Goal: Task Accomplishment & Management: Manage account settings

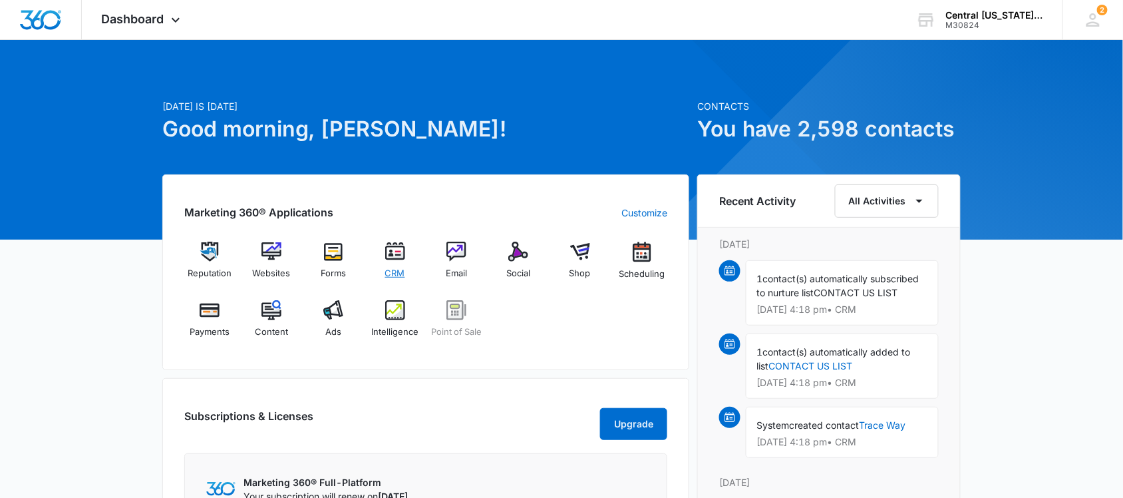
click at [402, 253] on img at bounding box center [395, 251] width 20 height 20
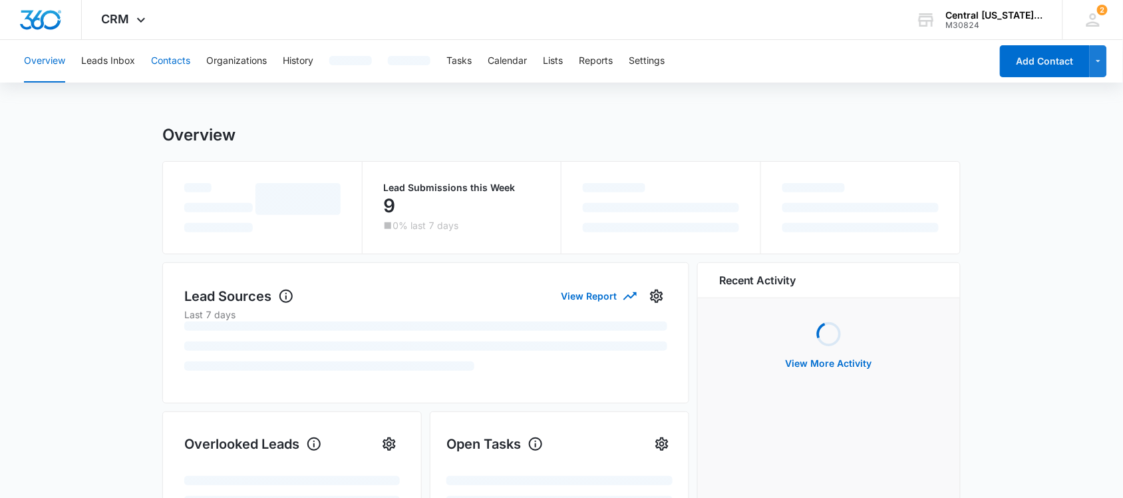
click at [175, 55] on button "Contacts" at bounding box center [170, 61] width 39 height 43
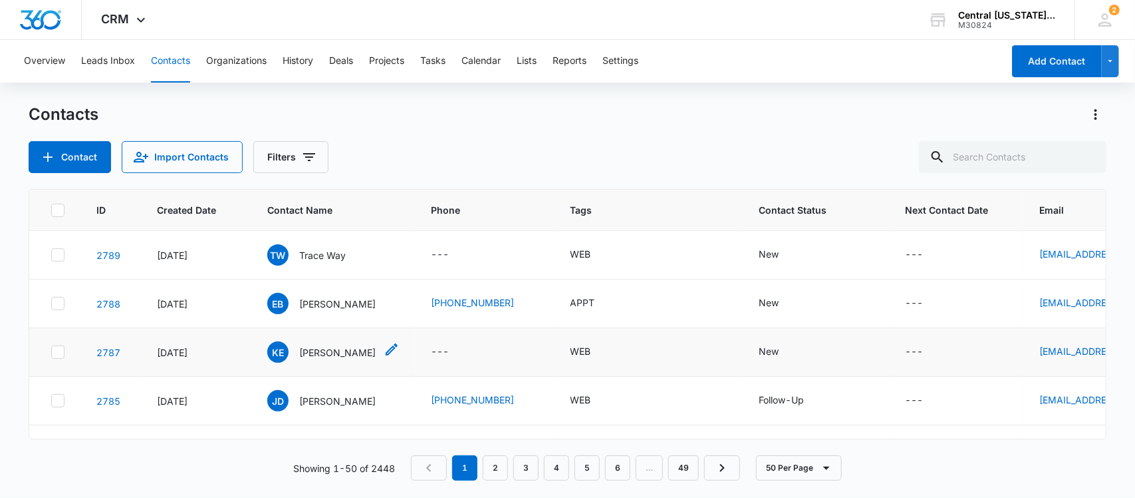
click at [328, 353] on p "[PERSON_NAME]" at bounding box center [337, 352] width 76 height 14
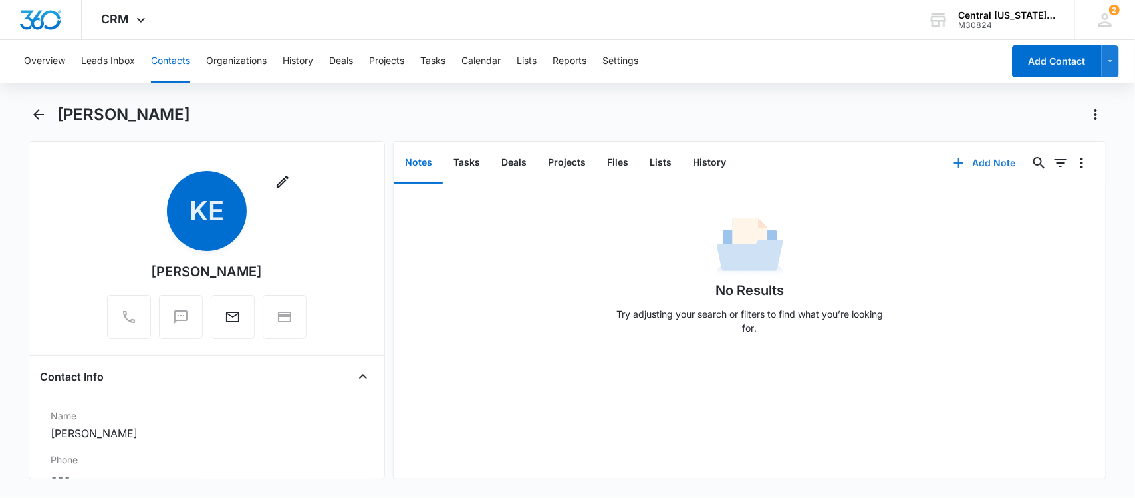
click at [972, 166] on button "Add Note" at bounding box center [984, 163] width 88 height 32
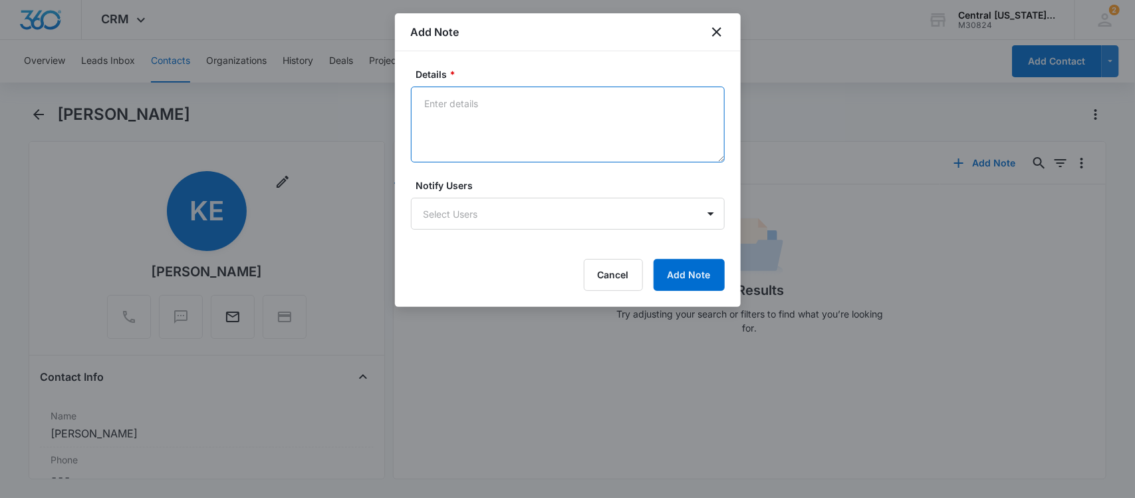
click at [524, 138] on textarea "Details *" at bounding box center [568, 124] width 314 height 76
type textarea "b"
type textarea "bad phone number"
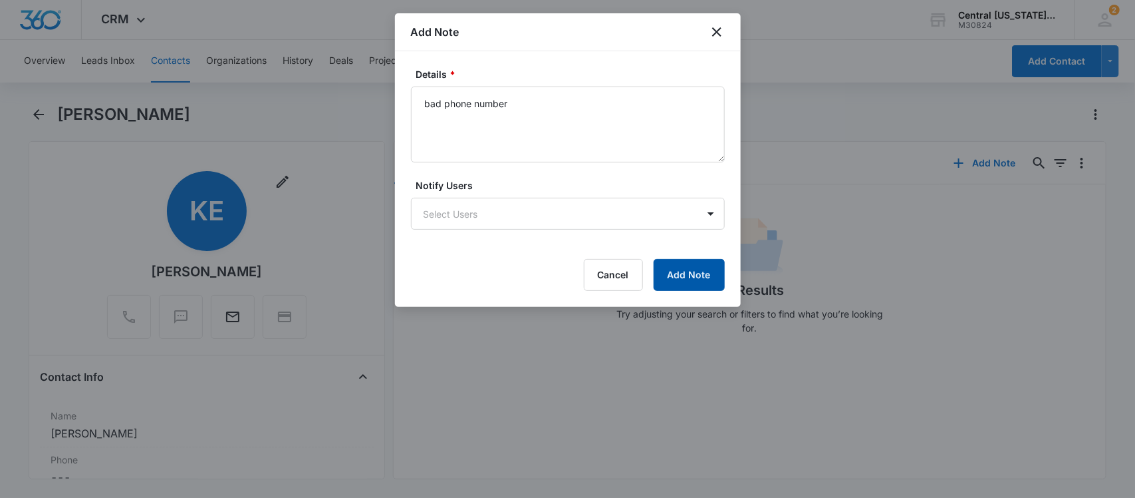
click at [692, 283] on button "Add Note" at bounding box center [689, 275] width 71 height 32
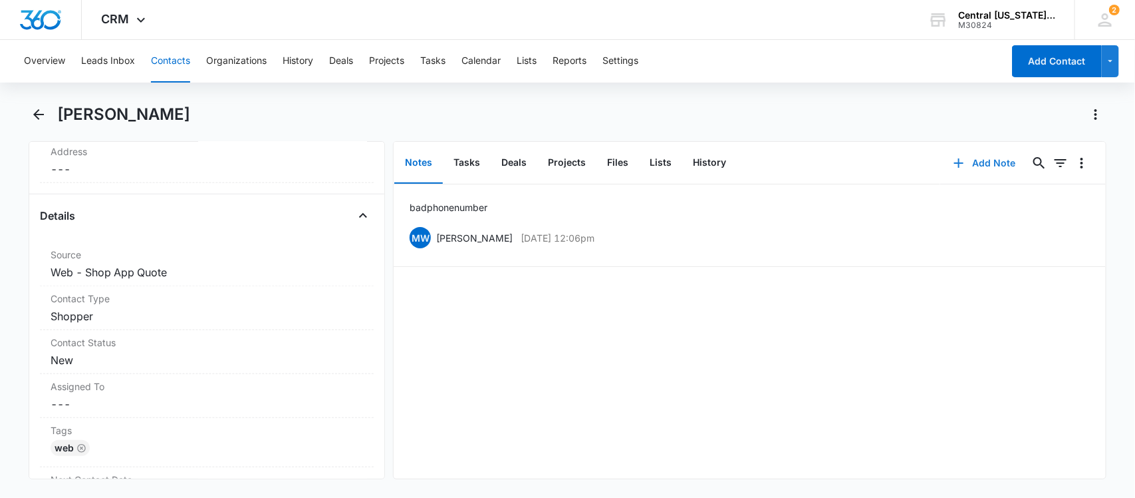
scroll to position [583, 0]
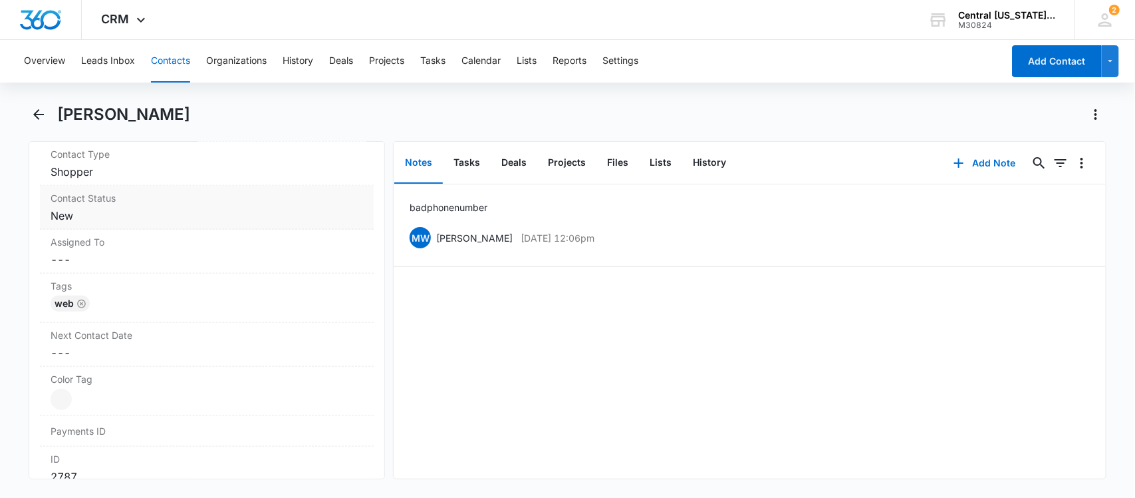
click at [78, 217] on dd "Cancel Save Changes New" at bounding box center [207, 216] width 313 height 16
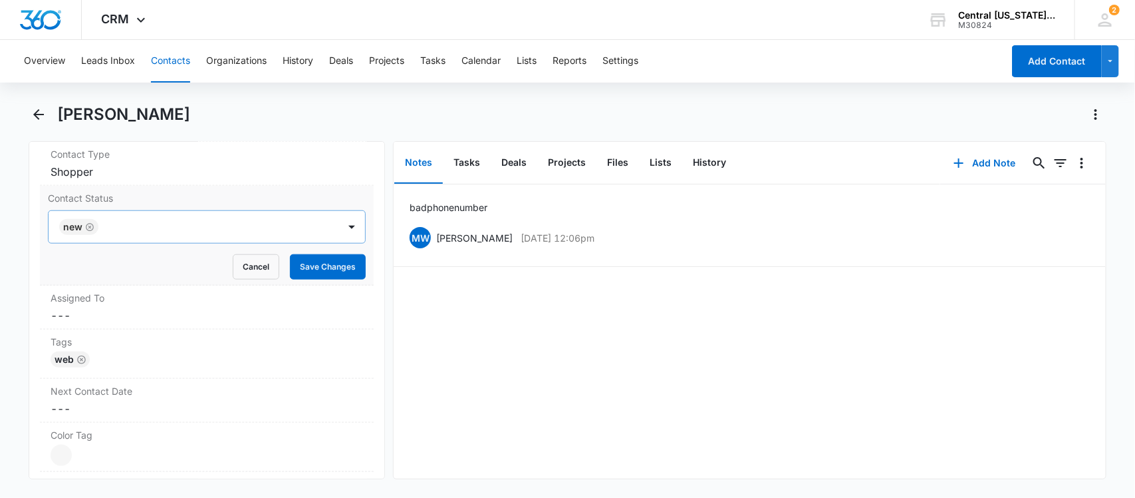
click at [92, 226] on icon "Remove New" at bounding box center [90, 227] width 8 height 8
click at [92, 226] on div at bounding box center [191, 226] width 261 height 19
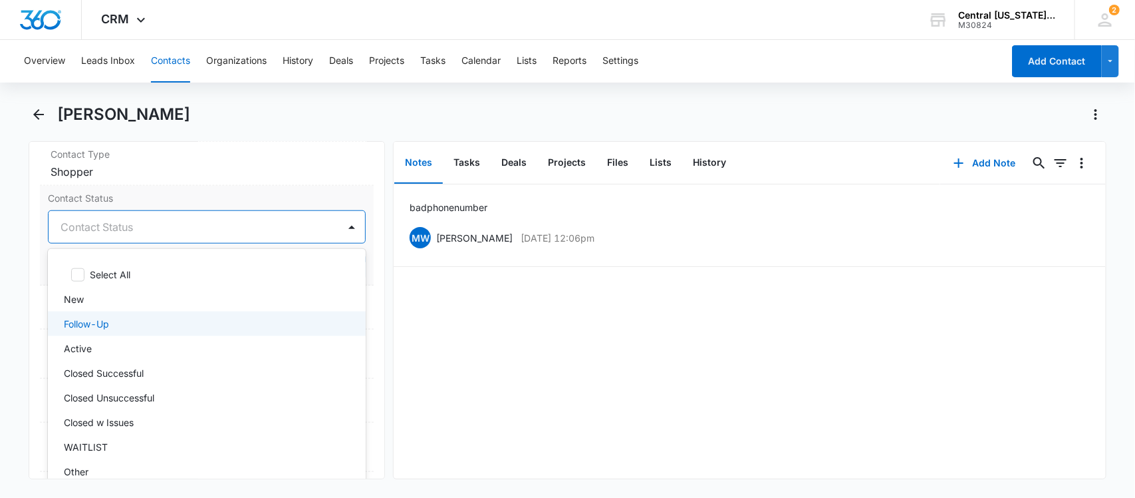
click at [94, 327] on p "Follow-Up" at bounding box center [86, 324] width 45 height 14
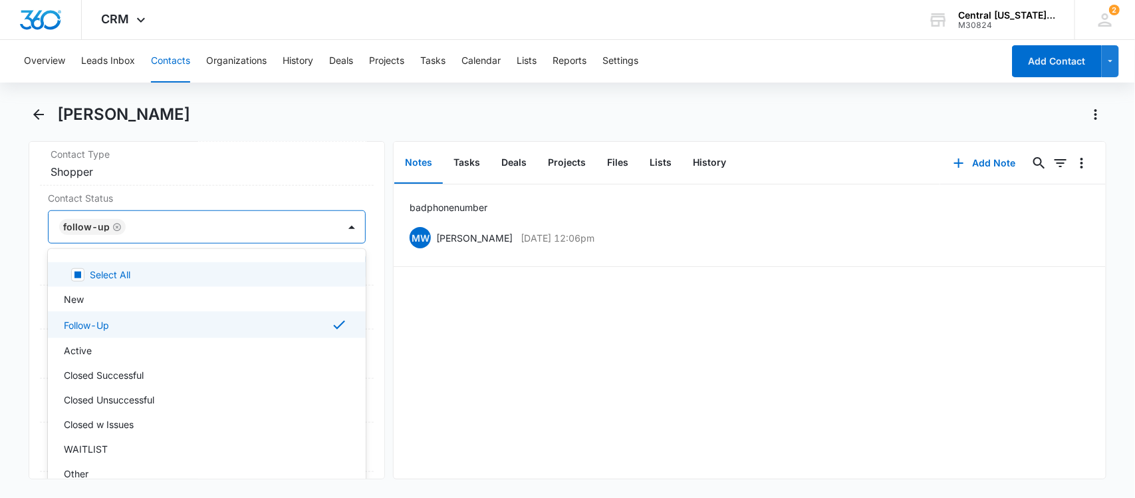
click at [188, 223] on div at bounding box center [226, 226] width 192 height 19
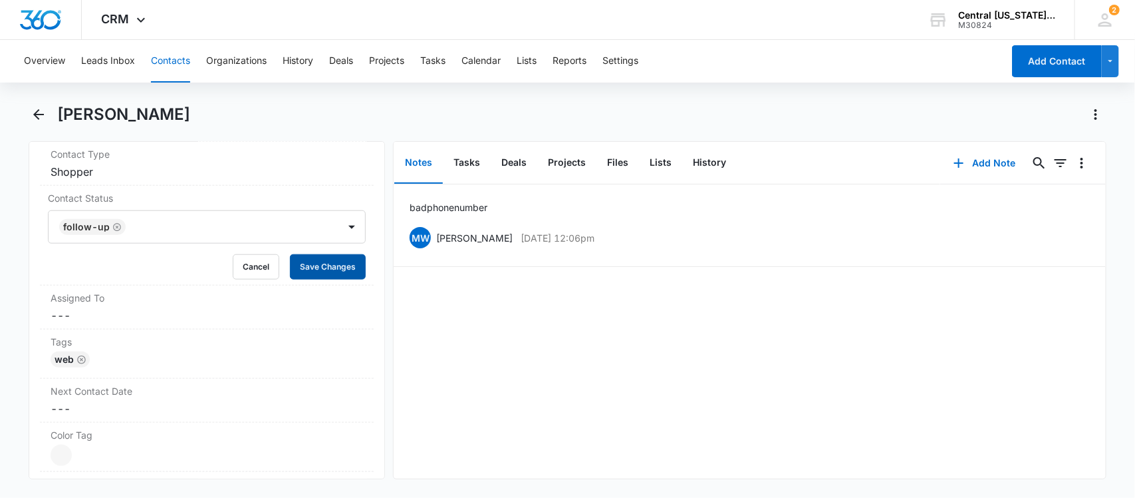
click at [337, 273] on button "Save Changes" at bounding box center [328, 266] width 76 height 25
click at [34, 118] on icon "Back" at bounding box center [39, 114] width 16 height 16
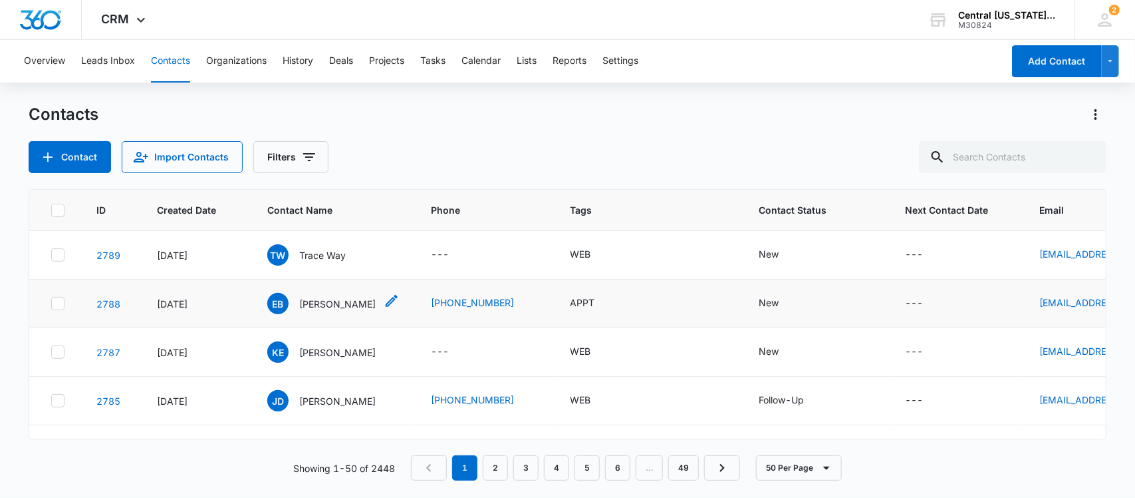
click at [325, 305] on p "[PERSON_NAME]" at bounding box center [337, 304] width 76 height 14
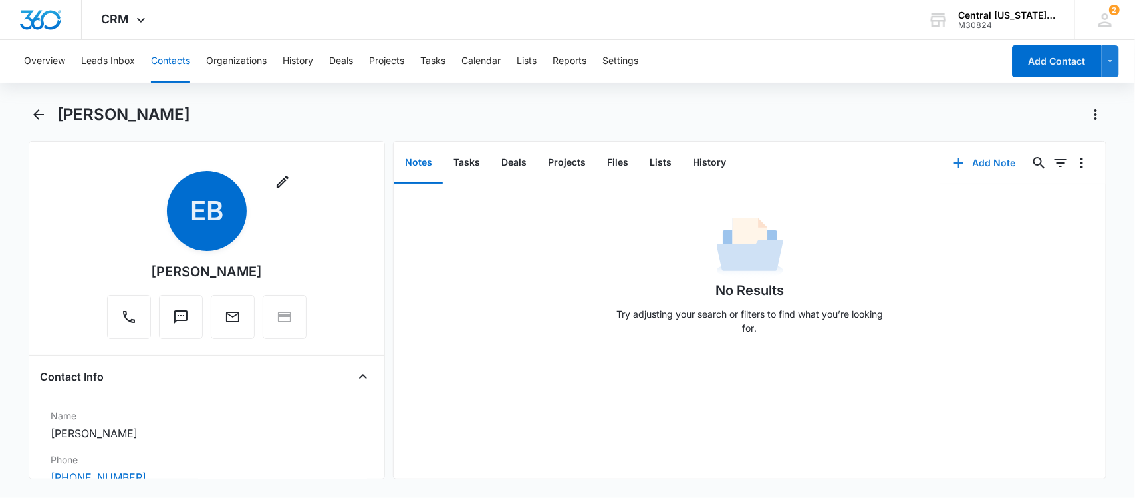
click at [978, 160] on button "Add Note" at bounding box center [984, 163] width 88 height 32
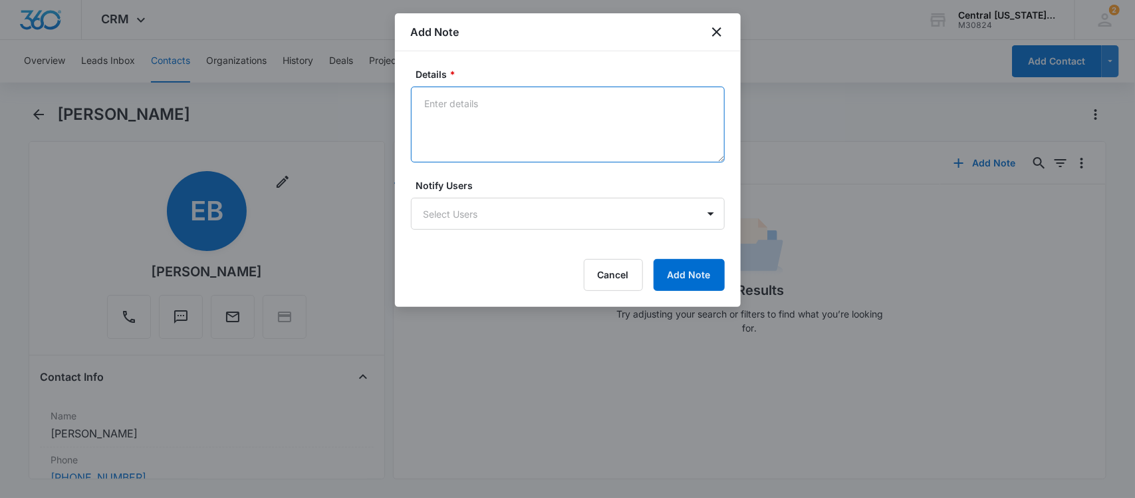
click at [547, 131] on textarea "Details *" at bounding box center [568, 124] width 314 height 76
type textarea "VM"
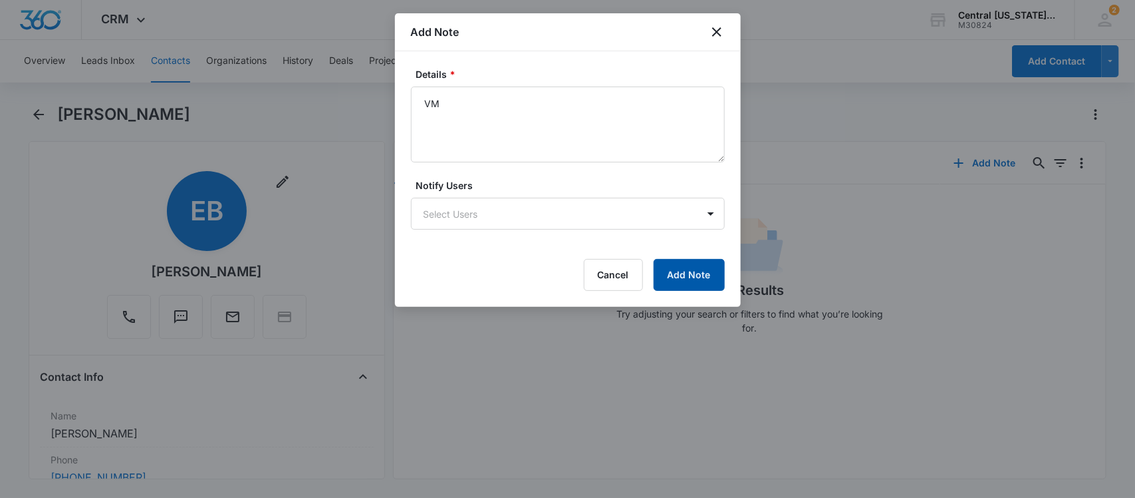
click at [700, 304] on div "Details * VM Notify Users Select Users Cancel Add Note" at bounding box center [568, 178] width 346 height 255
click at [686, 278] on button "Add Note" at bounding box center [689, 275] width 71 height 32
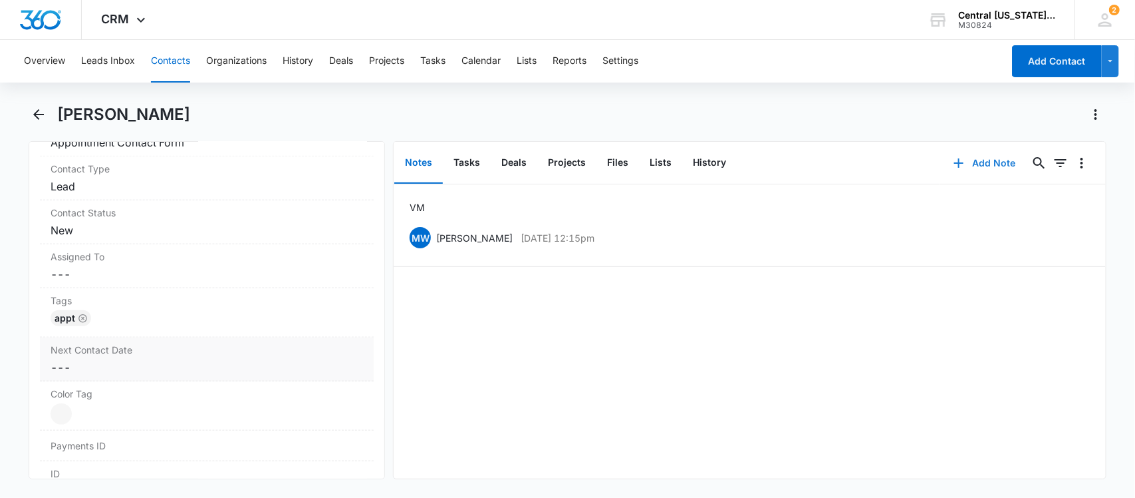
scroll to position [582, 0]
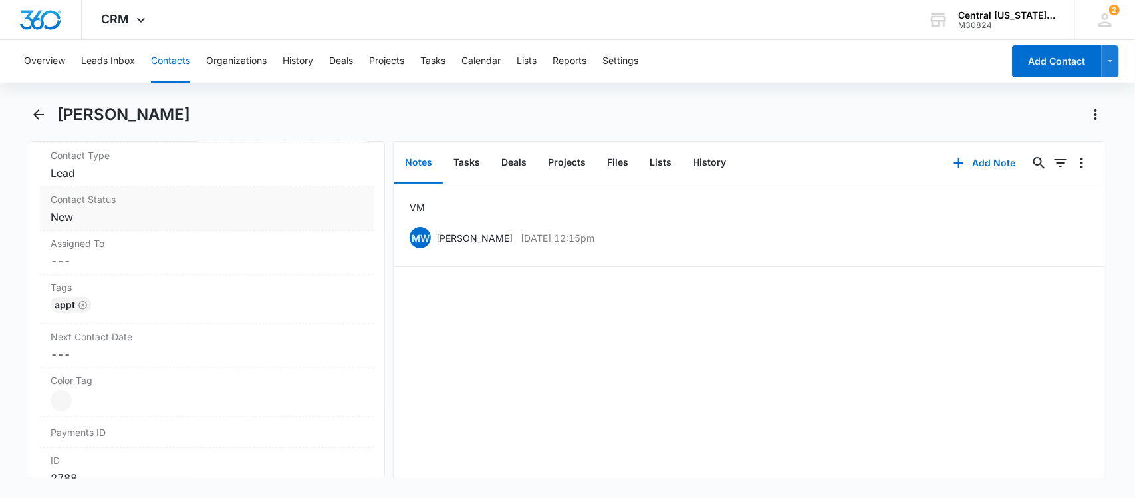
click at [95, 224] on dd "Cancel Save Changes New" at bounding box center [207, 217] width 313 height 16
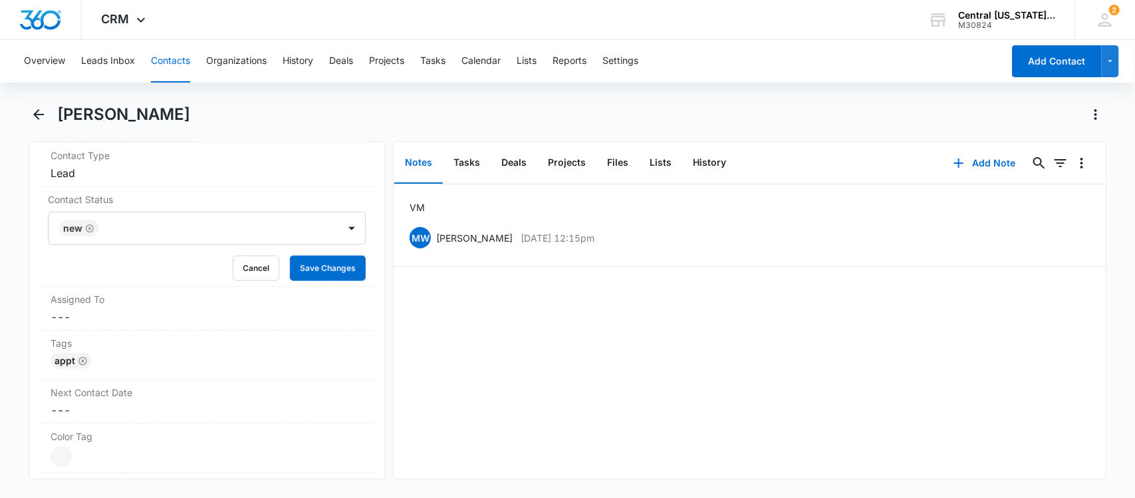
click at [88, 233] on icon "Remove New" at bounding box center [89, 228] width 9 height 10
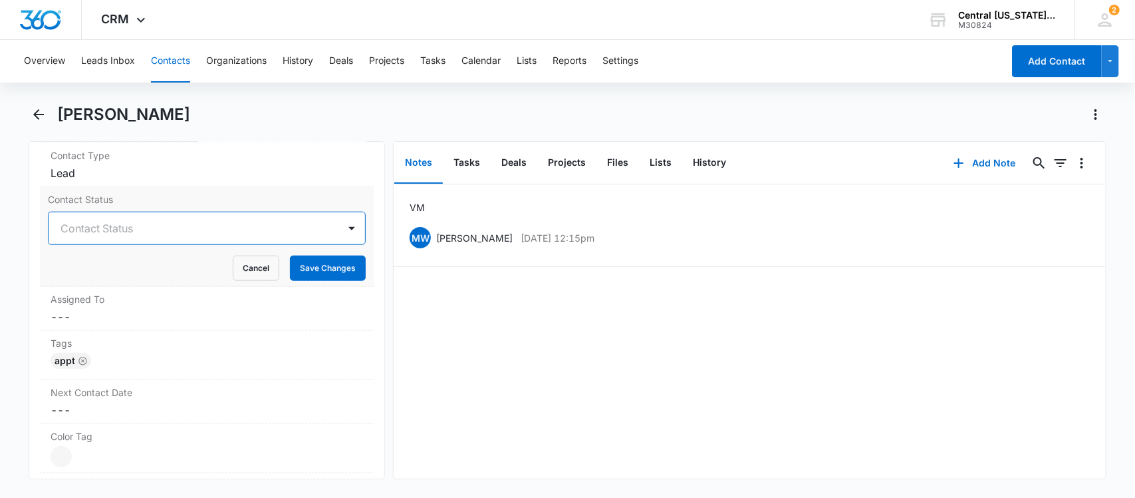
click at [97, 231] on div at bounding box center [191, 228] width 261 height 19
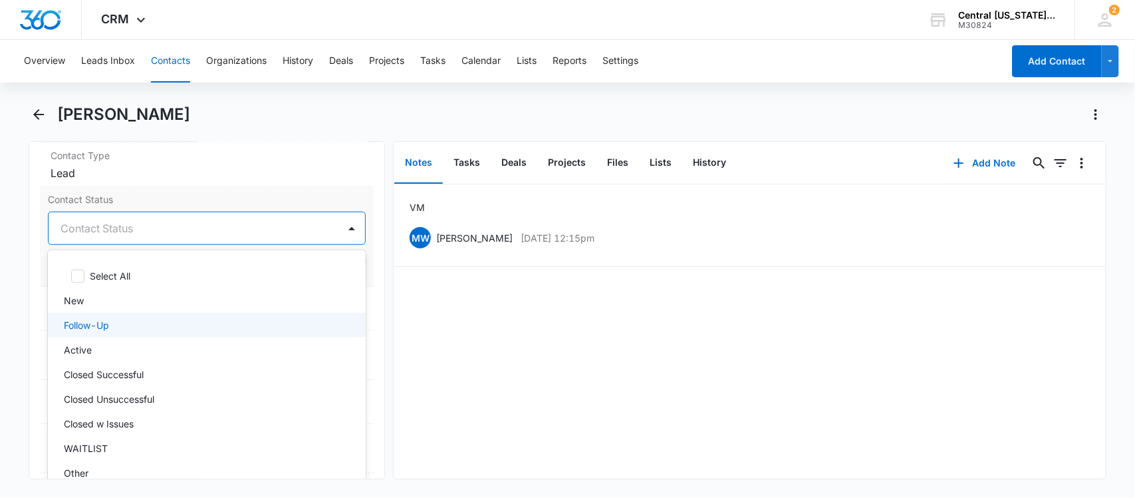
click at [106, 315] on div "Follow-Up" at bounding box center [207, 325] width 319 height 25
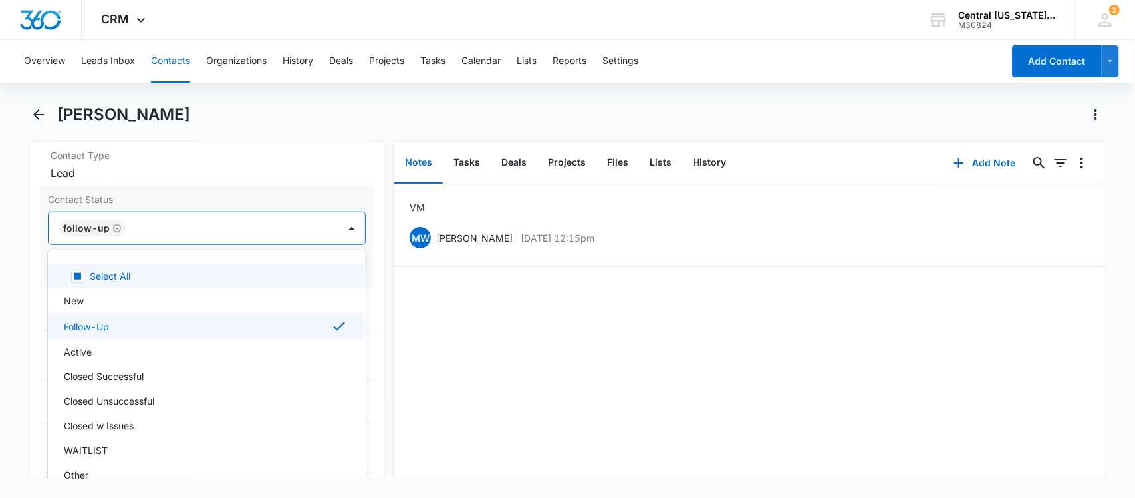
click at [158, 229] on div at bounding box center [226, 228] width 192 height 19
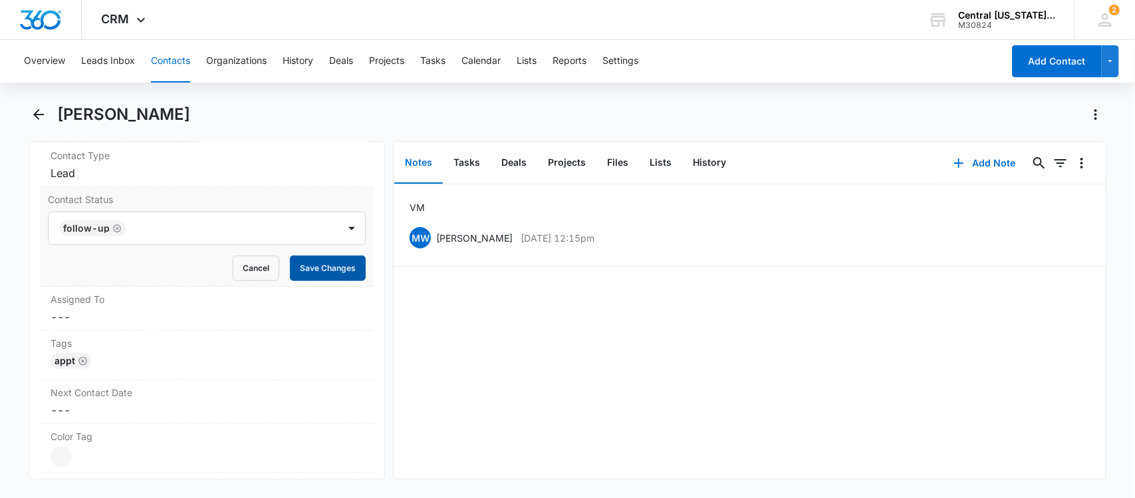
click at [320, 267] on button "Save Changes" at bounding box center [328, 267] width 76 height 25
click at [33, 116] on icon "Back" at bounding box center [39, 114] width 16 height 16
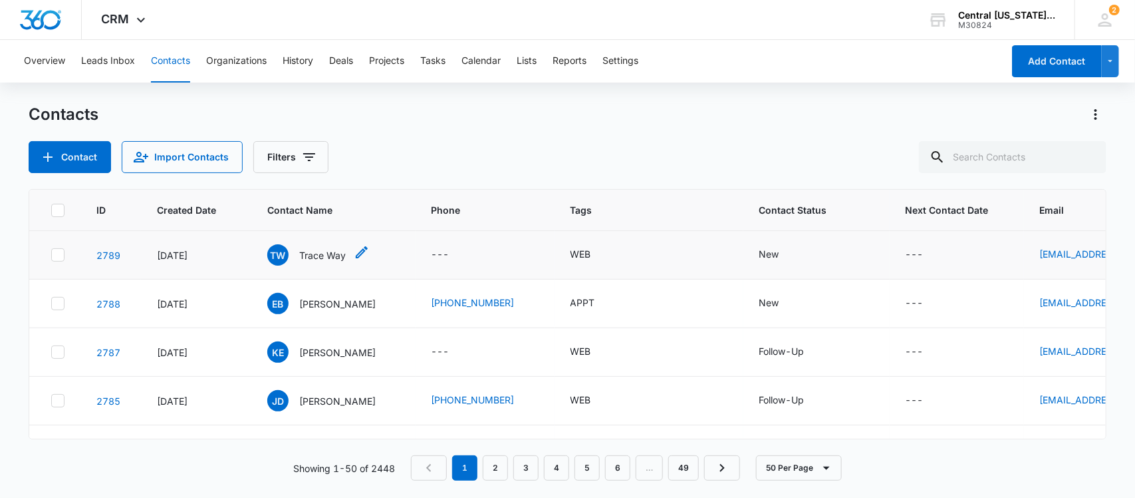
click at [309, 251] on p "Trace Way" at bounding box center [322, 255] width 47 height 14
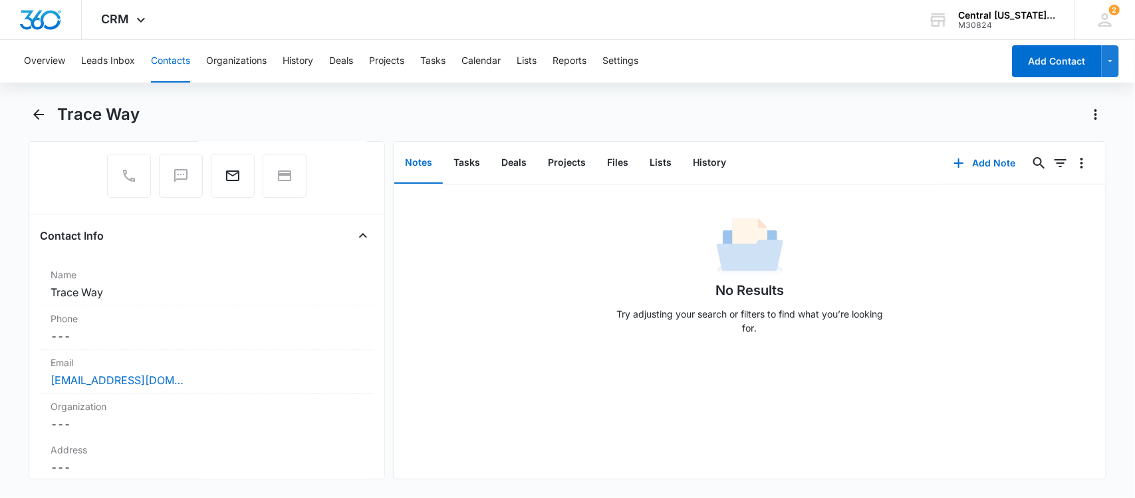
scroll to position [207, 0]
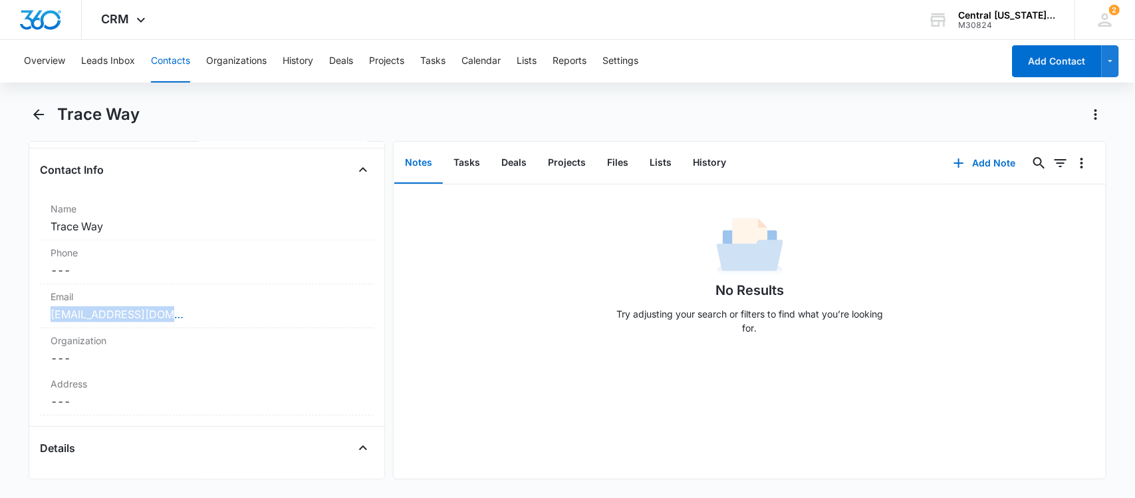
drag, startPoint x: 190, startPoint y: 314, endPoint x: 37, endPoint y: 323, distance: 153.2
click at [37, 323] on div "Remove TW Trace Way Contact Info Name Cancel Save Changes Trace Way Phone Cance…" at bounding box center [207, 310] width 357 height 338
copy link "[EMAIL_ADDRESS][DOMAIN_NAME]"
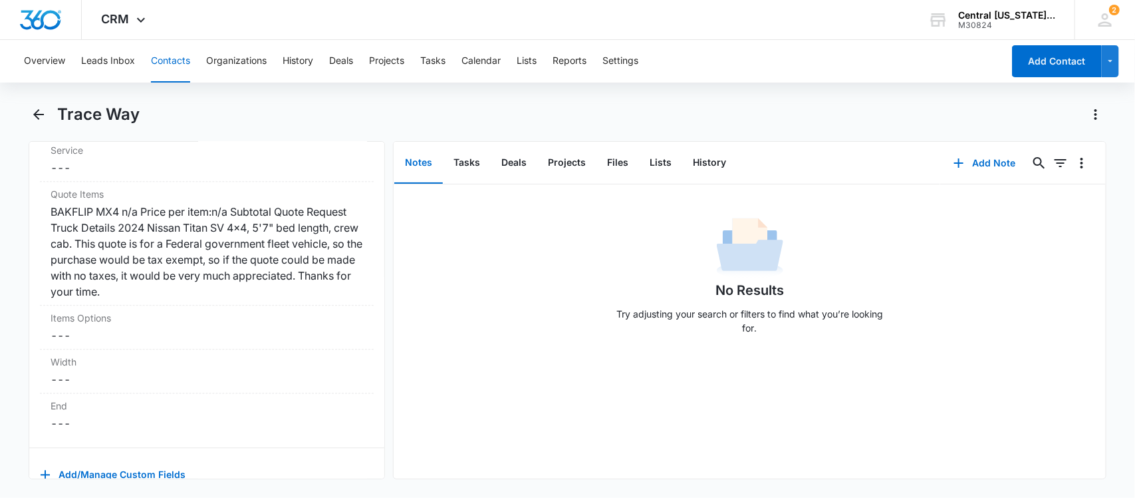
scroll to position [1598, 0]
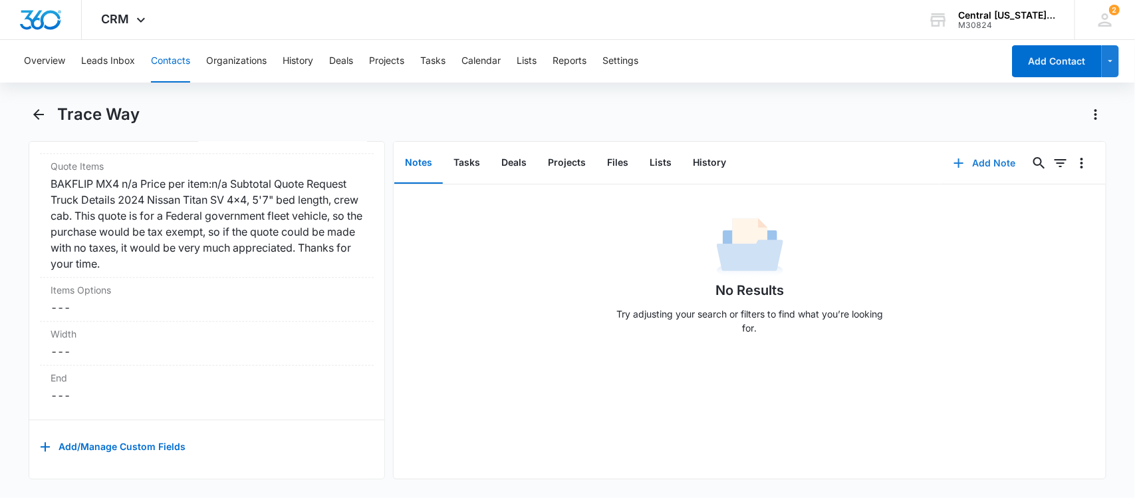
click at [969, 165] on button "Add Note" at bounding box center [984, 163] width 88 height 32
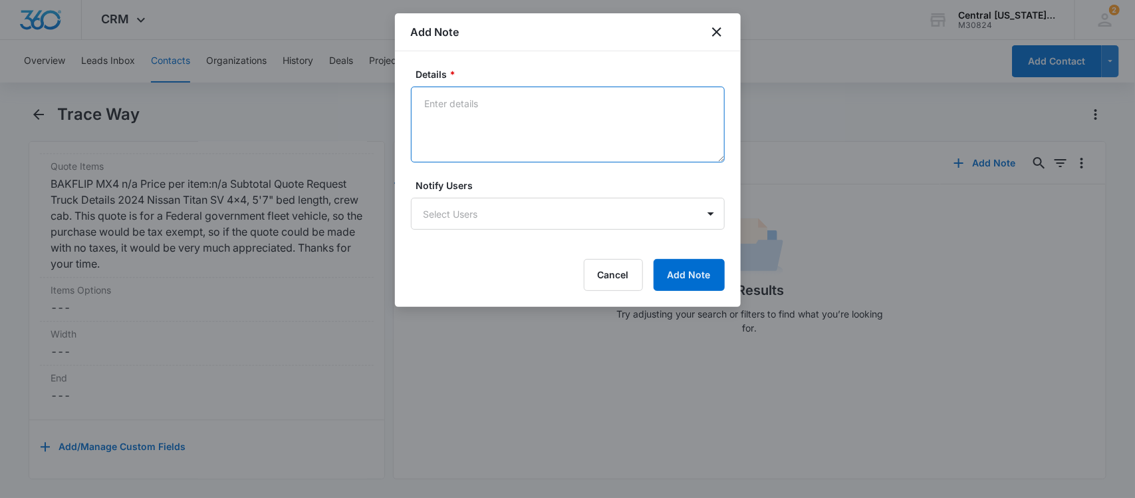
click at [527, 128] on textarea "Details *" at bounding box center [568, 124] width 314 height 76
type textarea "ESTIMATE 1458"
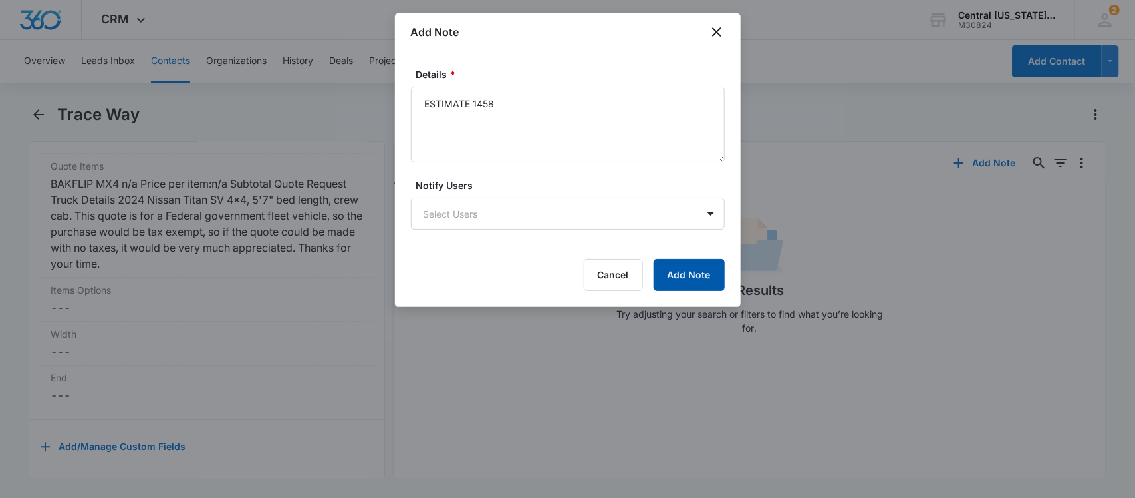
click at [680, 280] on button "Add Note" at bounding box center [689, 275] width 71 height 32
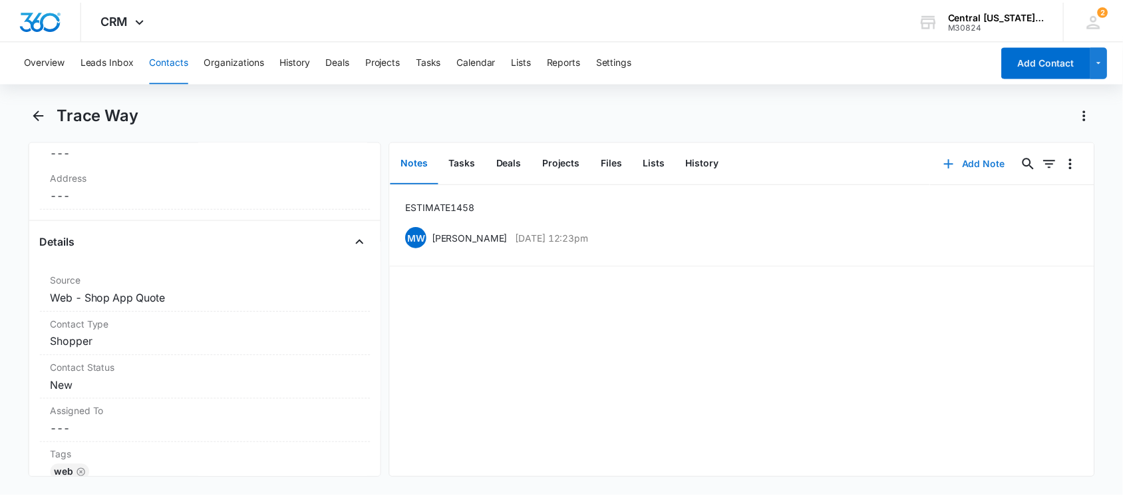
scroll to position [473, 0]
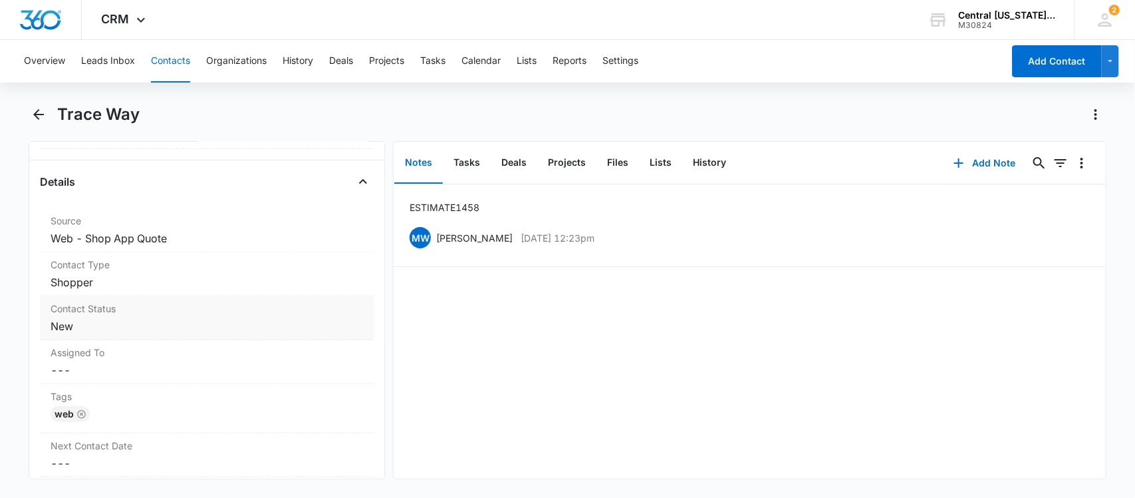
click at [103, 335] on div "Contact Status Cancel Save Changes New" at bounding box center [207, 318] width 335 height 44
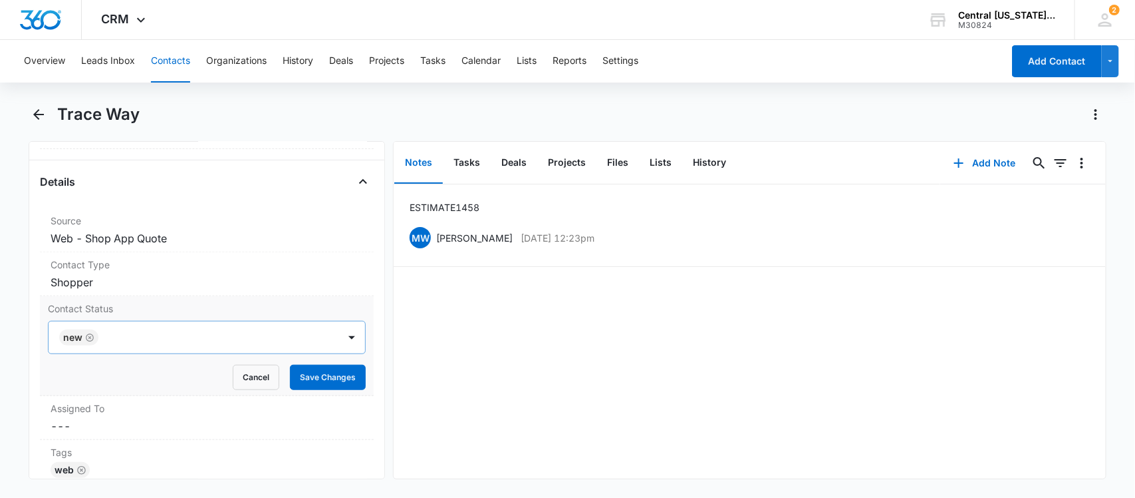
click at [86, 338] on icon "Remove New" at bounding box center [89, 338] width 9 height 10
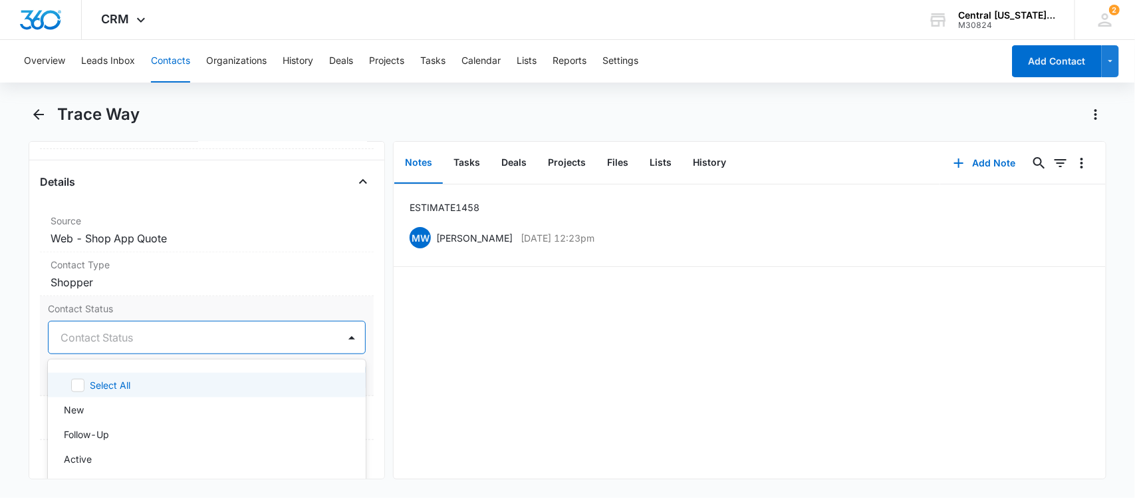
click at [108, 344] on div at bounding box center [191, 337] width 261 height 19
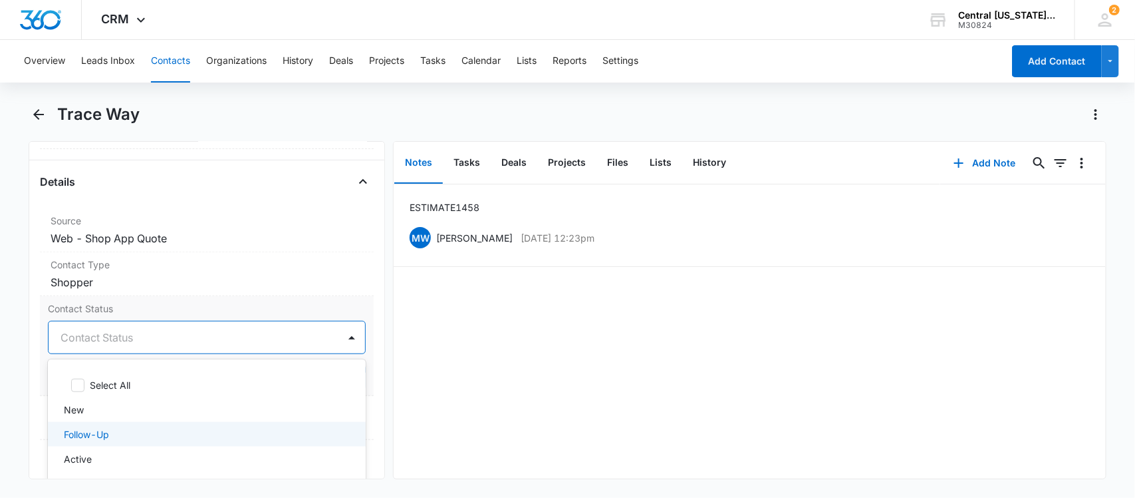
click at [103, 440] on p "Follow-Up" at bounding box center [86, 434] width 45 height 14
drag, startPoint x: 167, startPoint y: 321, endPoint x: 180, endPoint y: 318, distance: 13.6
click at [168, 320] on div "Contact Status option Follow-Up, selected. 9 results available. Use Up and Down…" at bounding box center [207, 346] width 335 height 100
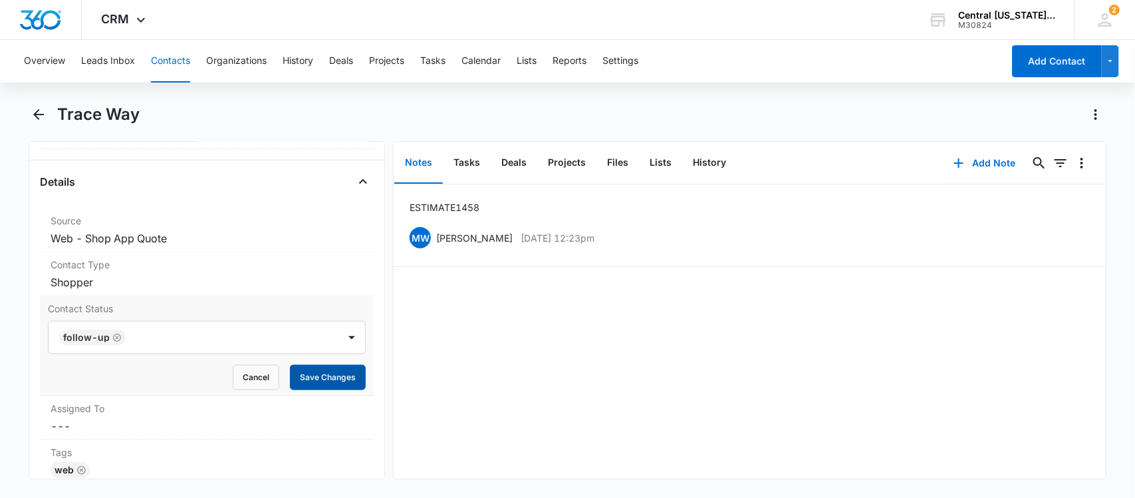
click at [305, 379] on button "Save Changes" at bounding box center [328, 376] width 76 height 25
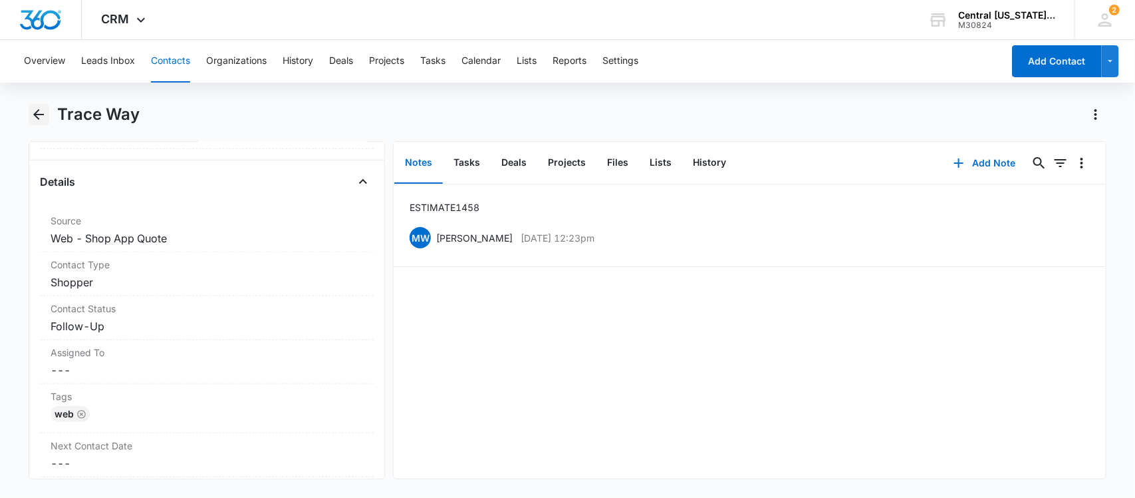
click at [34, 120] on icon "Back" at bounding box center [39, 114] width 16 height 16
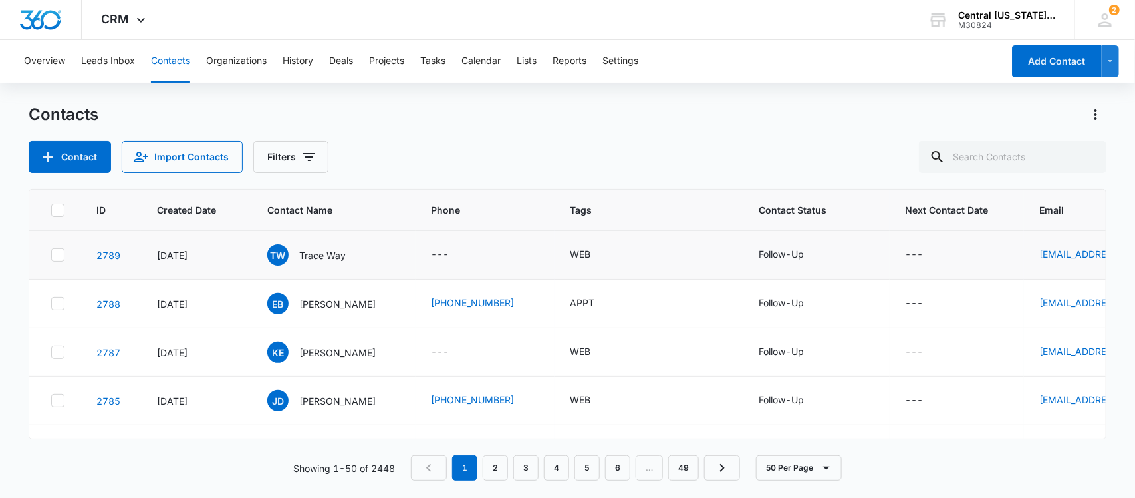
click at [454, 256] on td "---" at bounding box center [485, 255] width 139 height 49
click at [450, 259] on div "---" at bounding box center [441, 255] width 18 height 16
click at [486, 165] on div at bounding box center [477, 159] width 138 height 32
click at [486, 168] on input "Phone" at bounding box center [486, 170] width 168 height 32
paste input "[PHONE_NUMBER]"
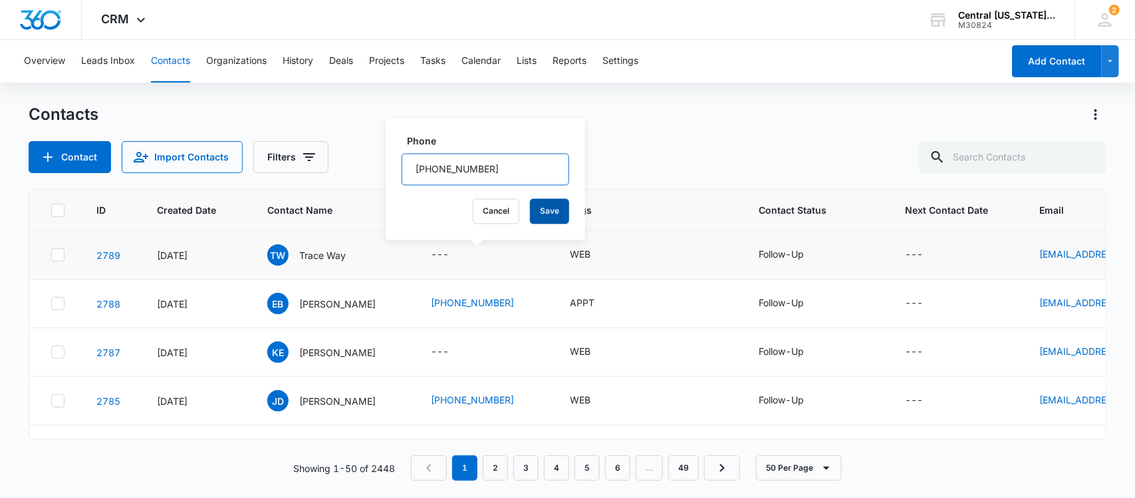
type input "[PHONE_NUMBER]"
click at [539, 214] on button "Save" at bounding box center [549, 211] width 39 height 25
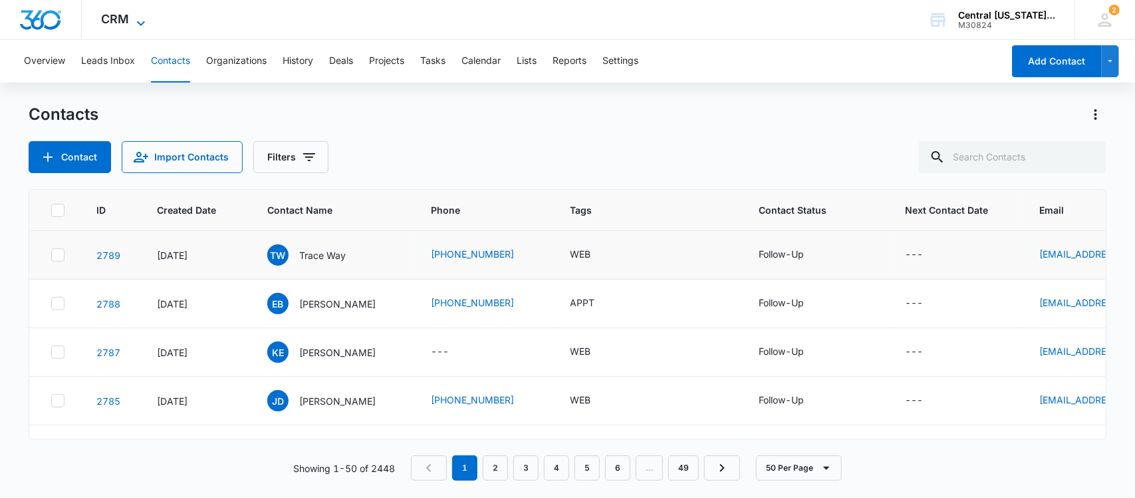
click at [125, 14] on span "CRM" at bounding box center [116, 19] width 28 height 14
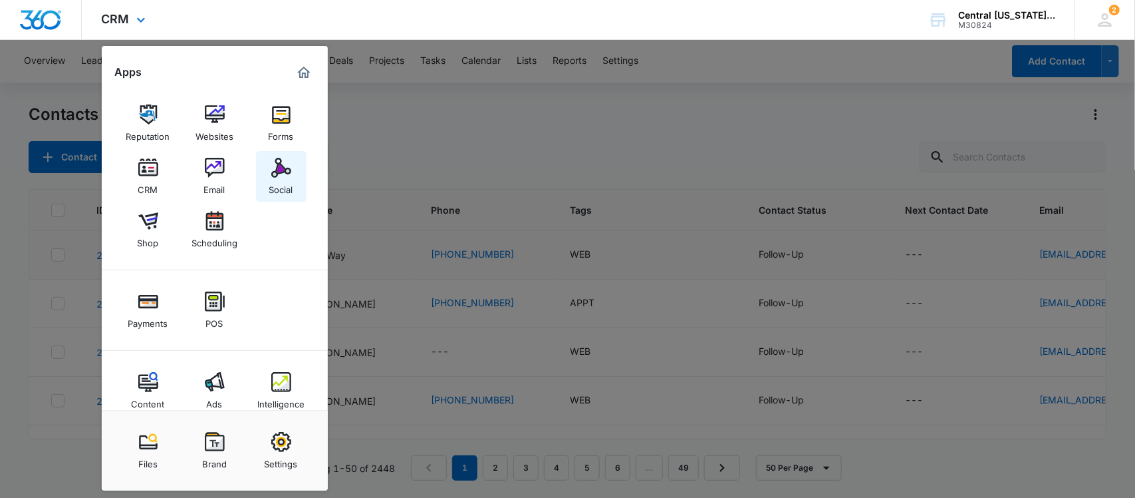
click at [277, 191] on div "Social" at bounding box center [281, 186] width 24 height 17
